Goal: Task Accomplishment & Management: Complete application form

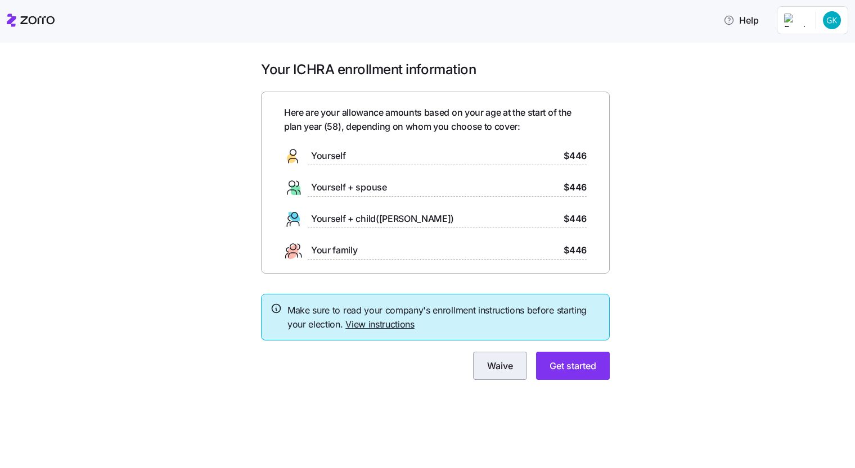
click at [504, 366] on span "Waive" at bounding box center [500, 365] width 26 height 13
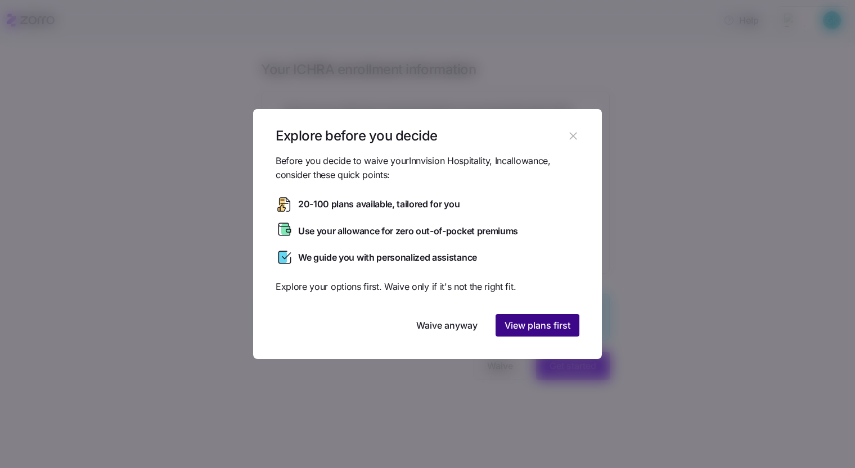
click at [551, 324] on span "View plans first" at bounding box center [537, 325] width 66 height 13
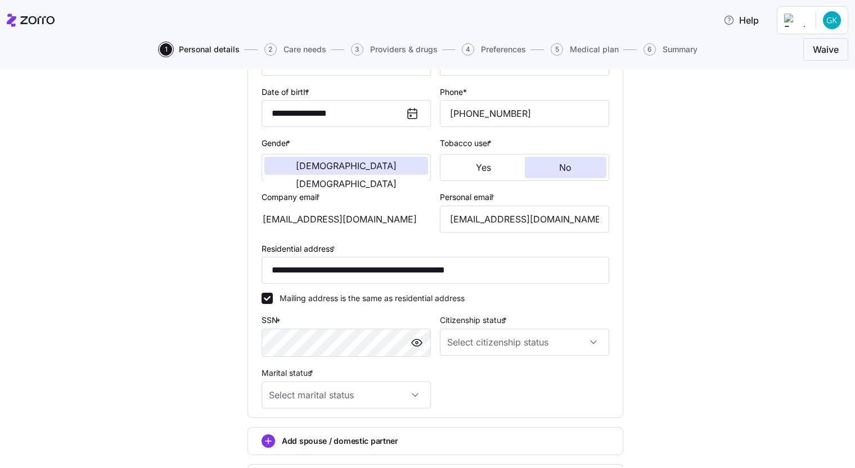
scroll to position [225, 0]
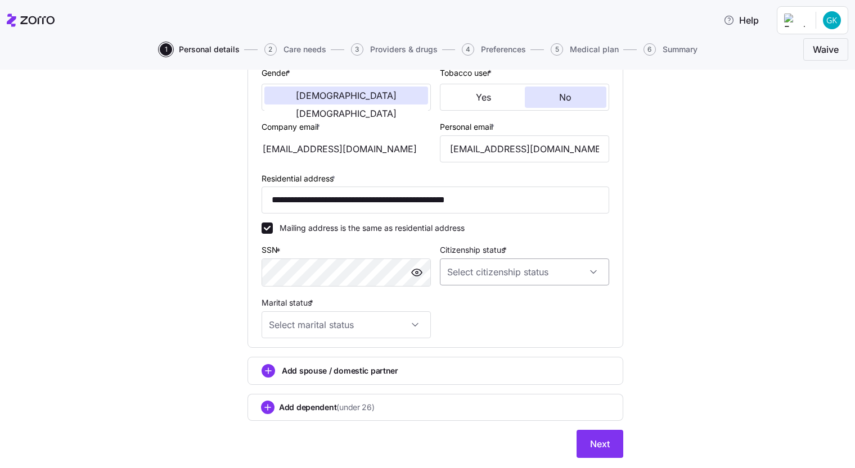
click at [594, 270] on input "Citizenship status *" at bounding box center [524, 272] width 169 height 27
click at [465, 306] on span "US citizen" at bounding box center [506, 306] width 114 height 12
type input "US citizen"
click at [543, 319] on div "**********" at bounding box center [435, 150] width 357 height 385
click at [593, 314] on div "**********" at bounding box center [435, 150] width 357 height 385
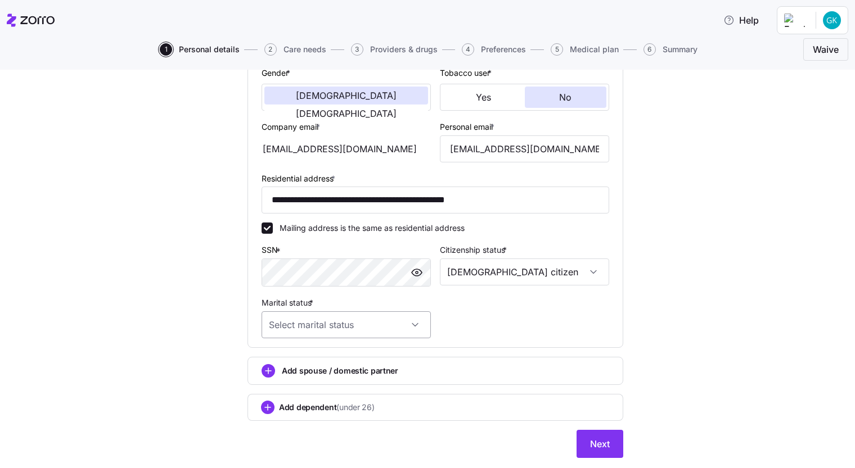
click at [406, 327] on input "Marital status *" at bounding box center [345, 325] width 169 height 27
click at [278, 384] on span "Married" at bounding box center [285, 382] width 29 height 12
type input "Married"
click at [413, 369] on div "Add spouse / domestic partner" at bounding box center [435, 370] width 348 height 13
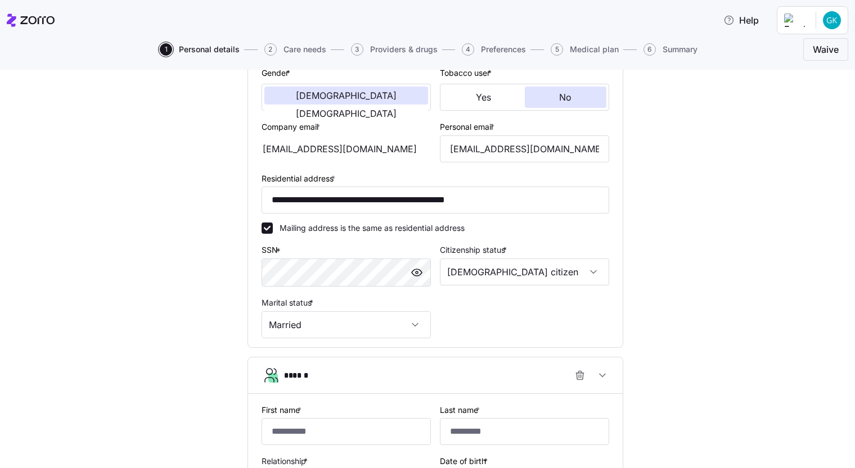
click at [577, 48] on span "Medical plan" at bounding box center [594, 50] width 49 height 8
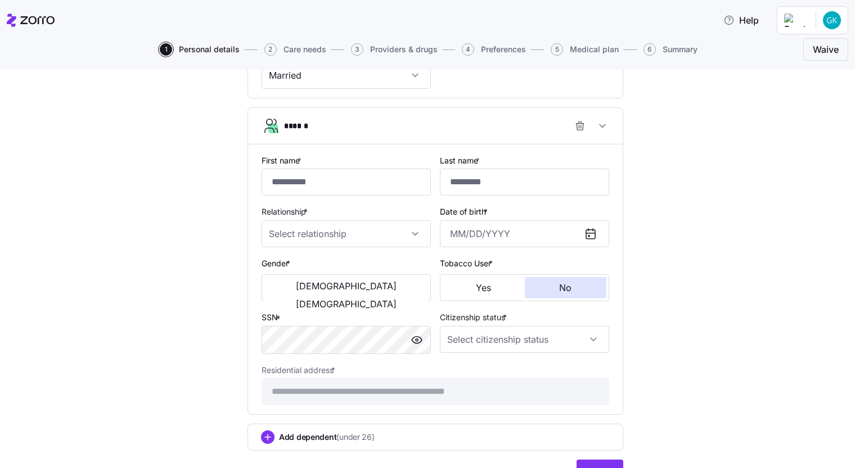
scroll to position [535, 0]
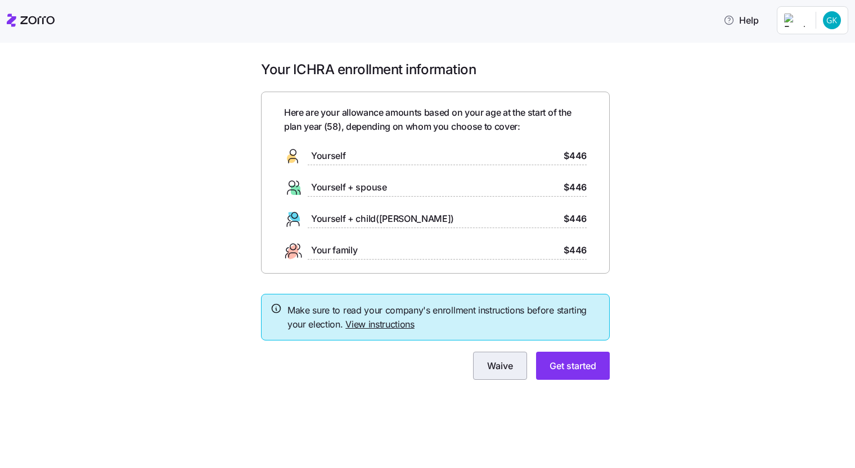
click at [491, 372] on span "Waive" at bounding box center [500, 365] width 26 height 13
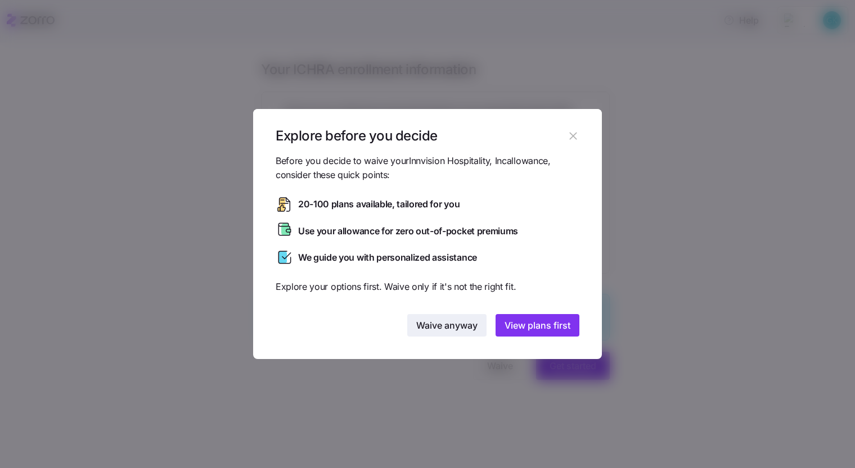
click at [444, 331] on span "Waive anyway" at bounding box center [446, 325] width 61 height 13
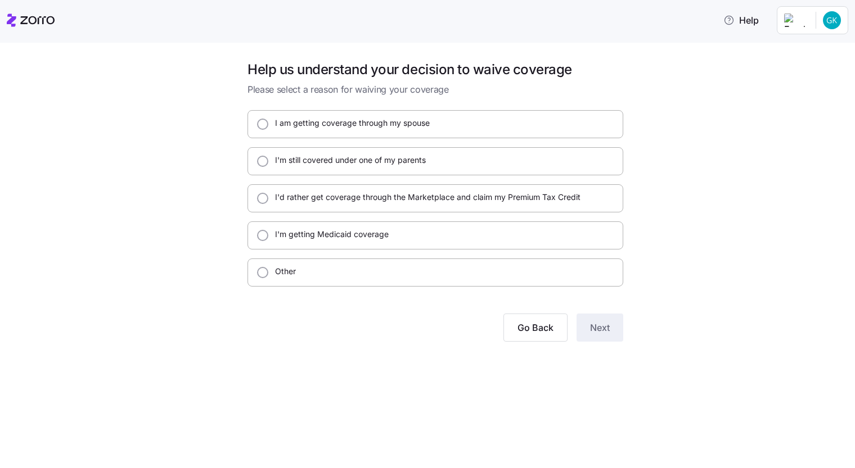
click at [267, 124] on input "I am getting coverage through my spouse" at bounding box center [262, 124] width 11 height 11
radio input "true"
click at [598, 326] on span "Next" at bounding box center [600, 327] width 20 height 13
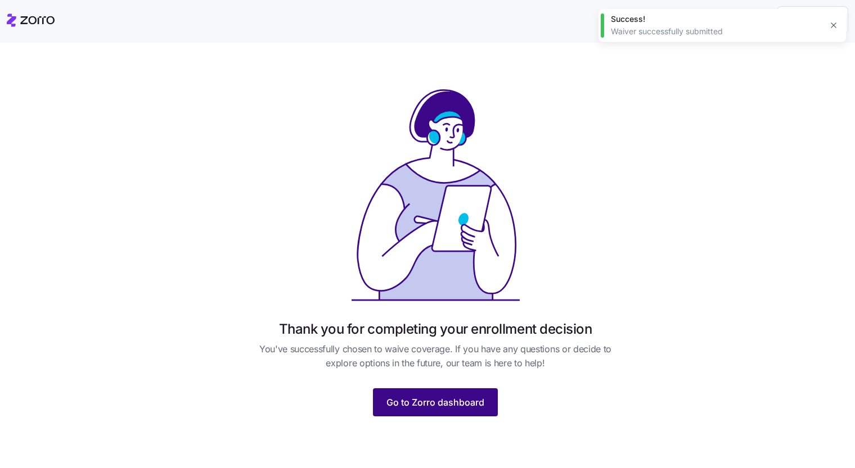
click at [451, 405] on span "Go to Zorro dashboard" at bounding box center [435, 402] width 98 height 13
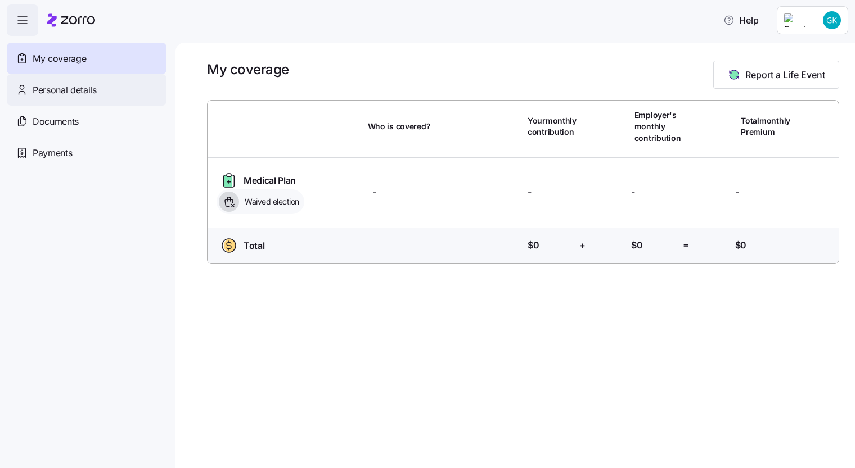
click at [48, 85] on span "Personal details" at bounding box center [65, 90] width 64 height 14
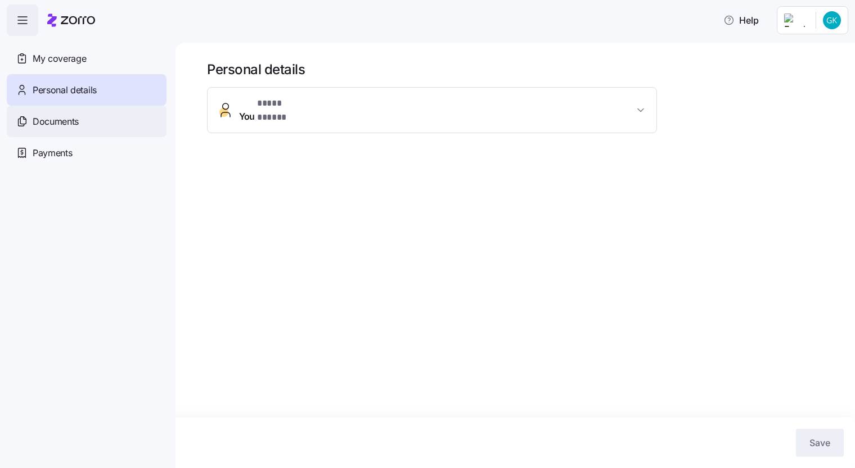
click at [42, 116] on span "Documents" at bounding box center [56, 122] width 46 height 14
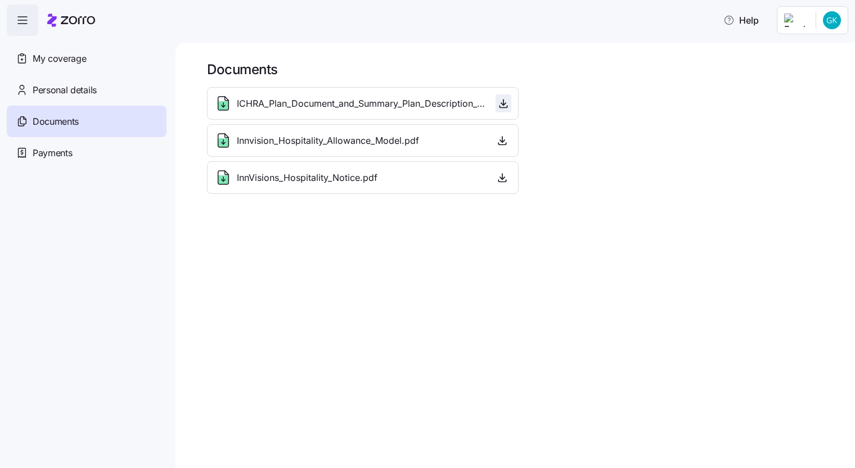
click at [500, 101] on icon "button" at bounding box center [503, 103] width 11 height 11
click at [24, 24] on icon "button" at bounding box center [22, 19] width 13 height 13
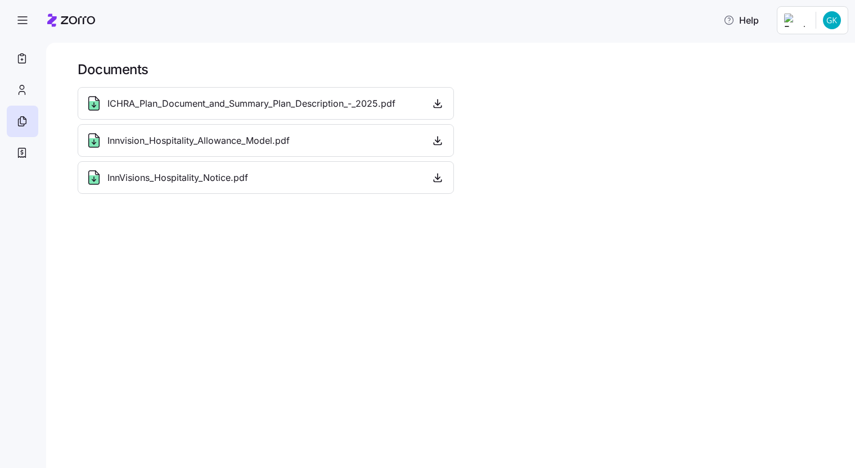
click at [256, 146] on span "Innvision_Hospitality_Allowance_Model.pdf" at bounding box center [198, 141] width 182 height 14
click at [439, 139] on icon "button" at bounding box center [437, 140] width 11 height 11
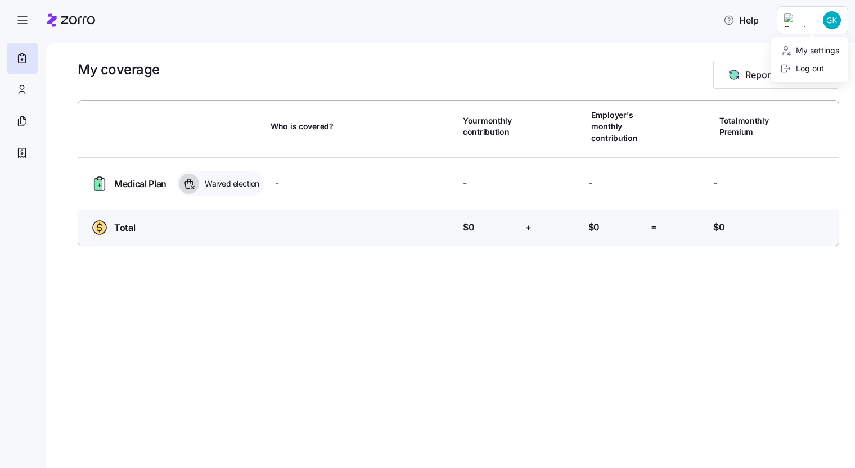
click at [833, 25] on html "Help My coverage Report a Life Event Who is covered? Your monthly contribution …" at bounding box center [427, 231] width 855 height 462
click at [808, 55] on div "My settings" at bounding box center [809, 50] width 59 height 12
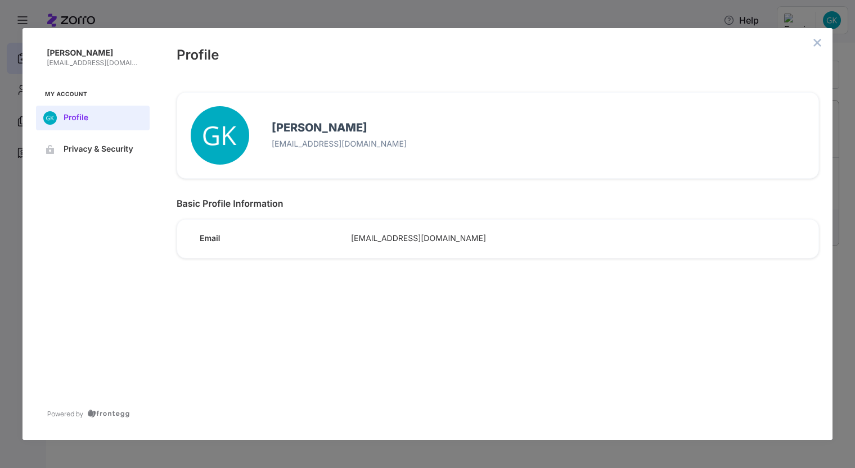
click at [815, 37] on button "close admin-box" at bounding box center [817, 43] width 16 height 16
